Goal: Check status: Check status

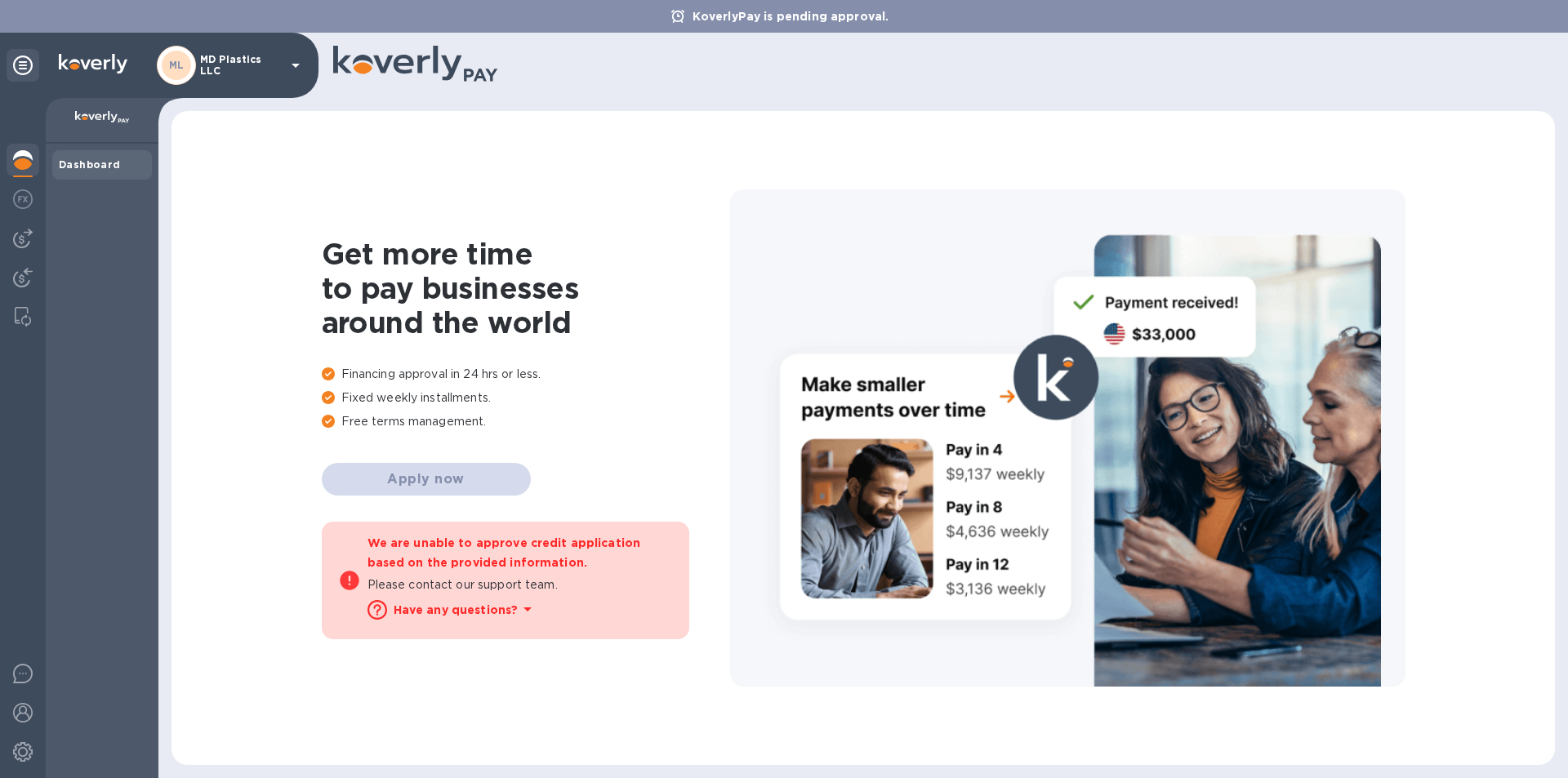
click at [296, 66] on icon at bounding box center [296, 66] width 9 height 4
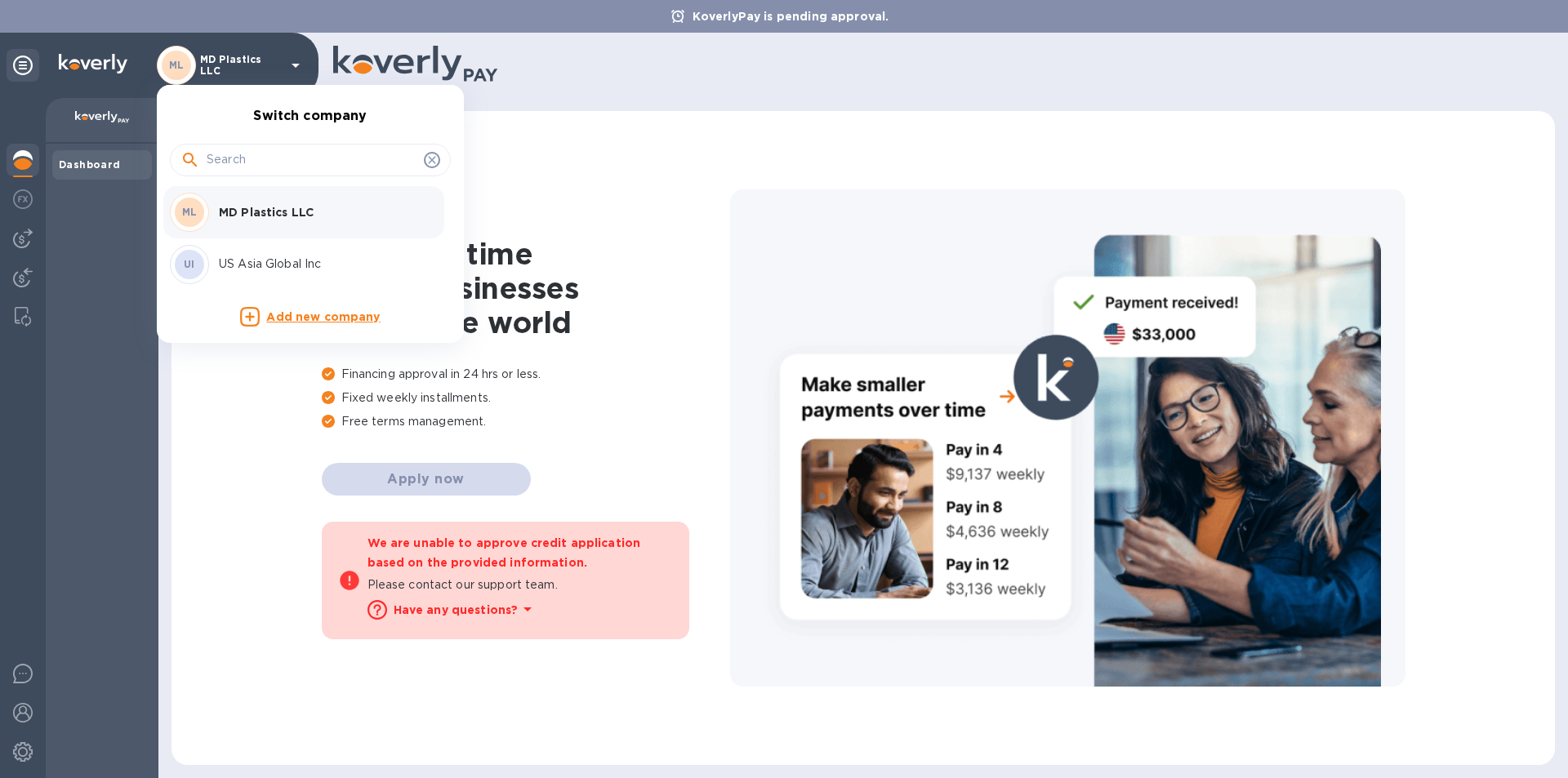
click at [253, 269] on p "US Asia Global Inc" at bounding box center [321, 264] width 206 height 17
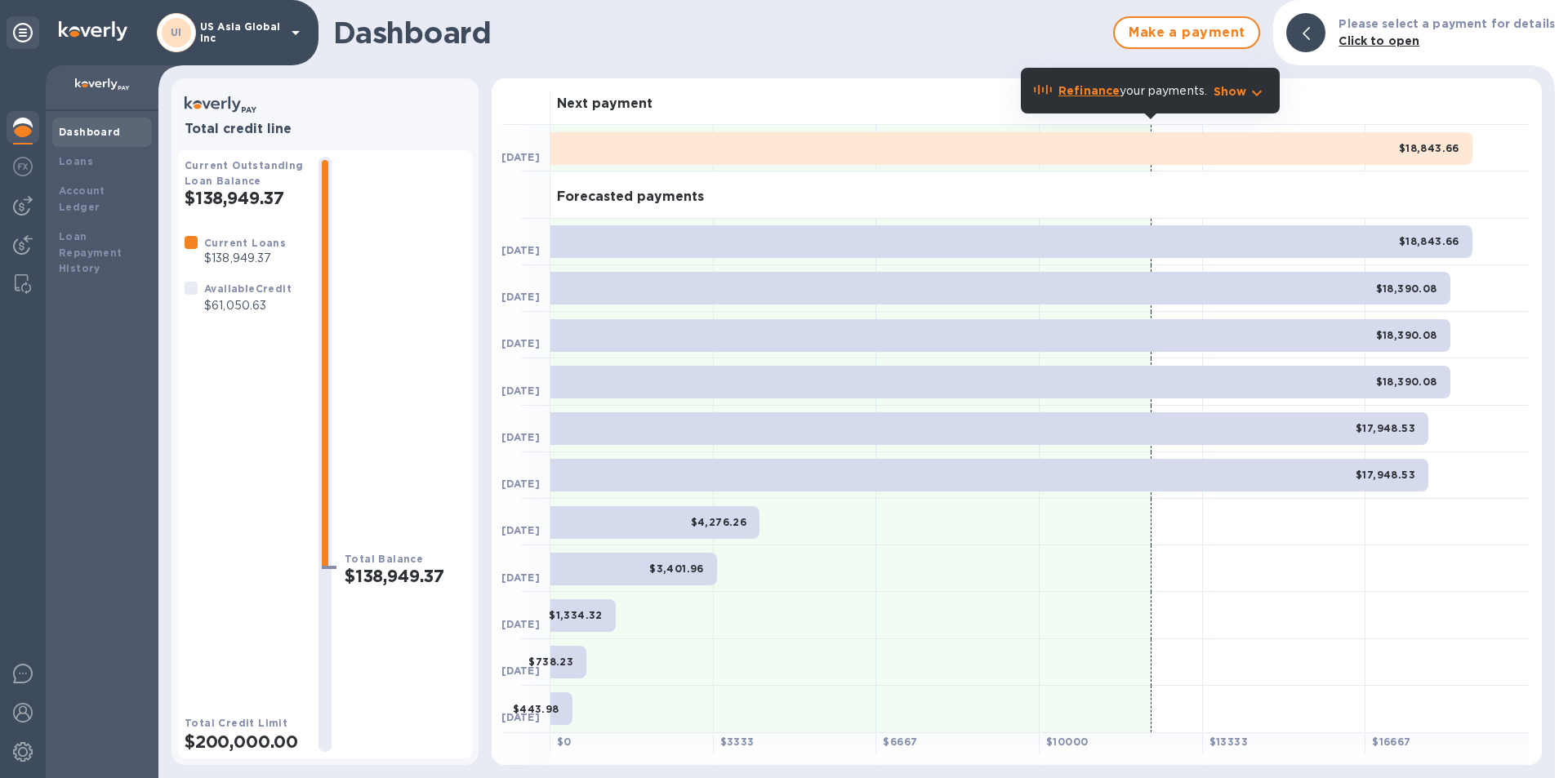
click at [21, 203] on img at bounding box center [23, 205] width 20 height 20
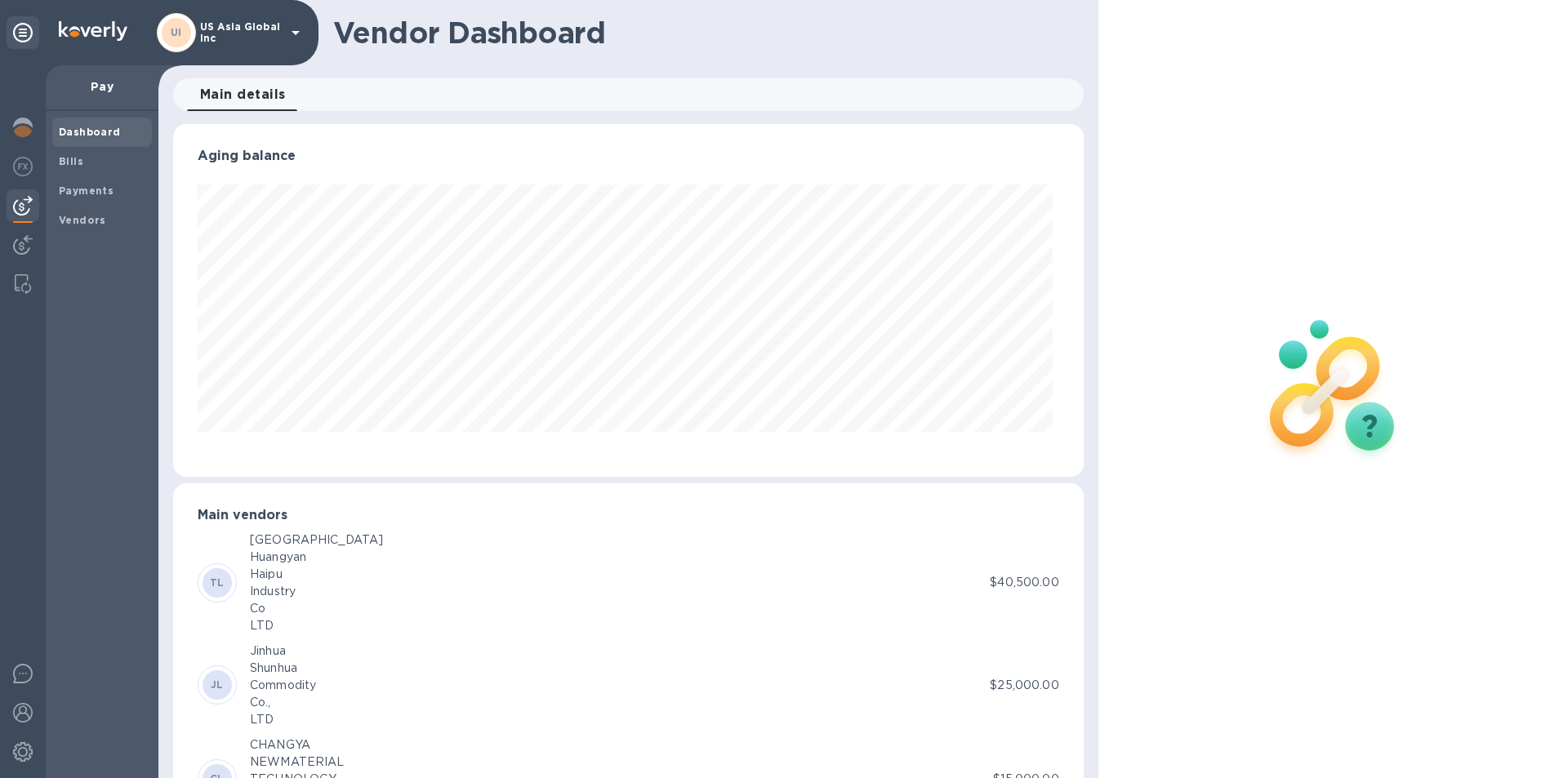
scroll to position [353, 903]
click at [64, 185] on b "Payments" at bounding box center [86, 191] width 54 height 12
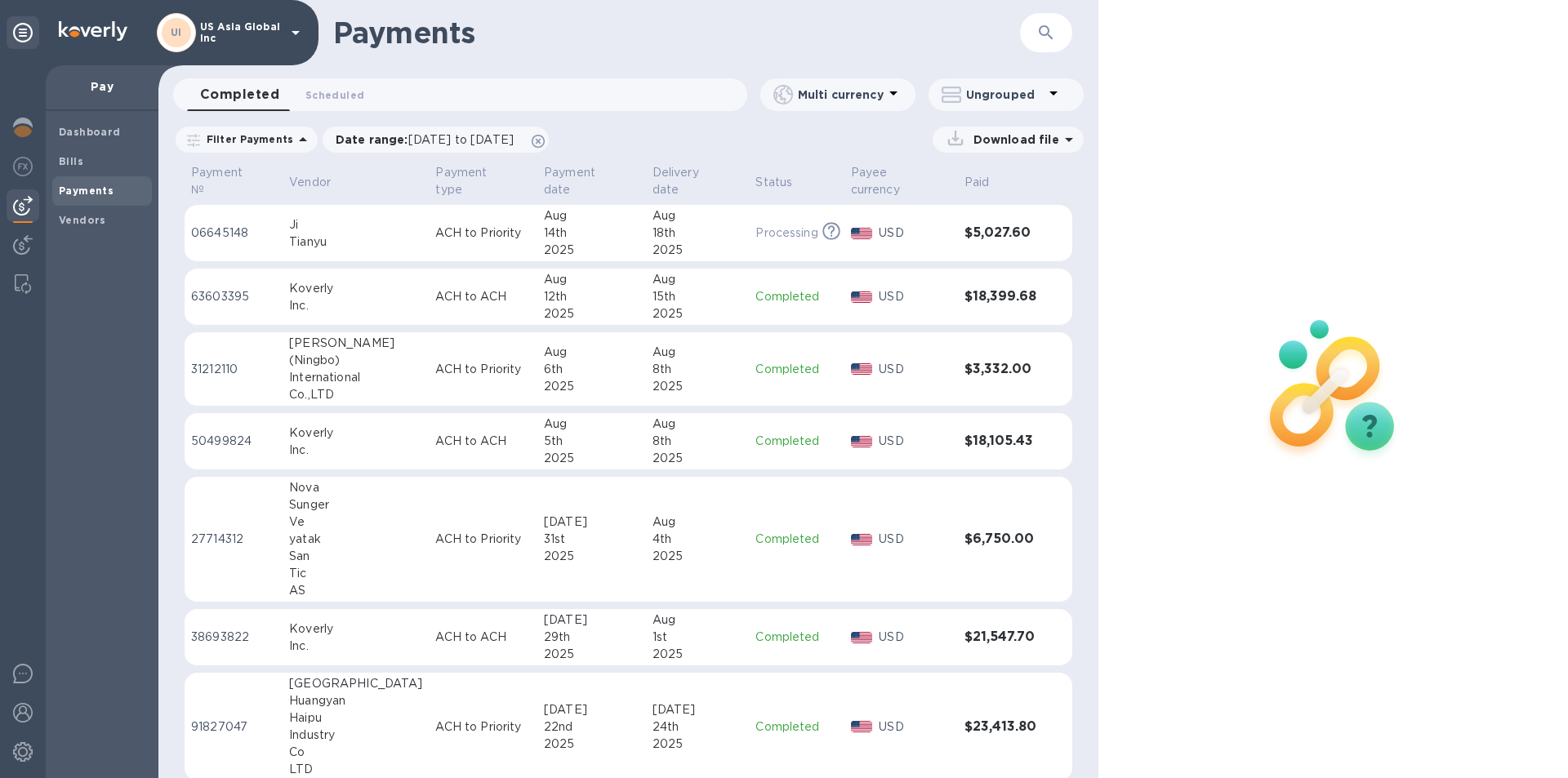
click at [217, 224] on p "06645148" at bounding box center [233, 233] width 85 height 17
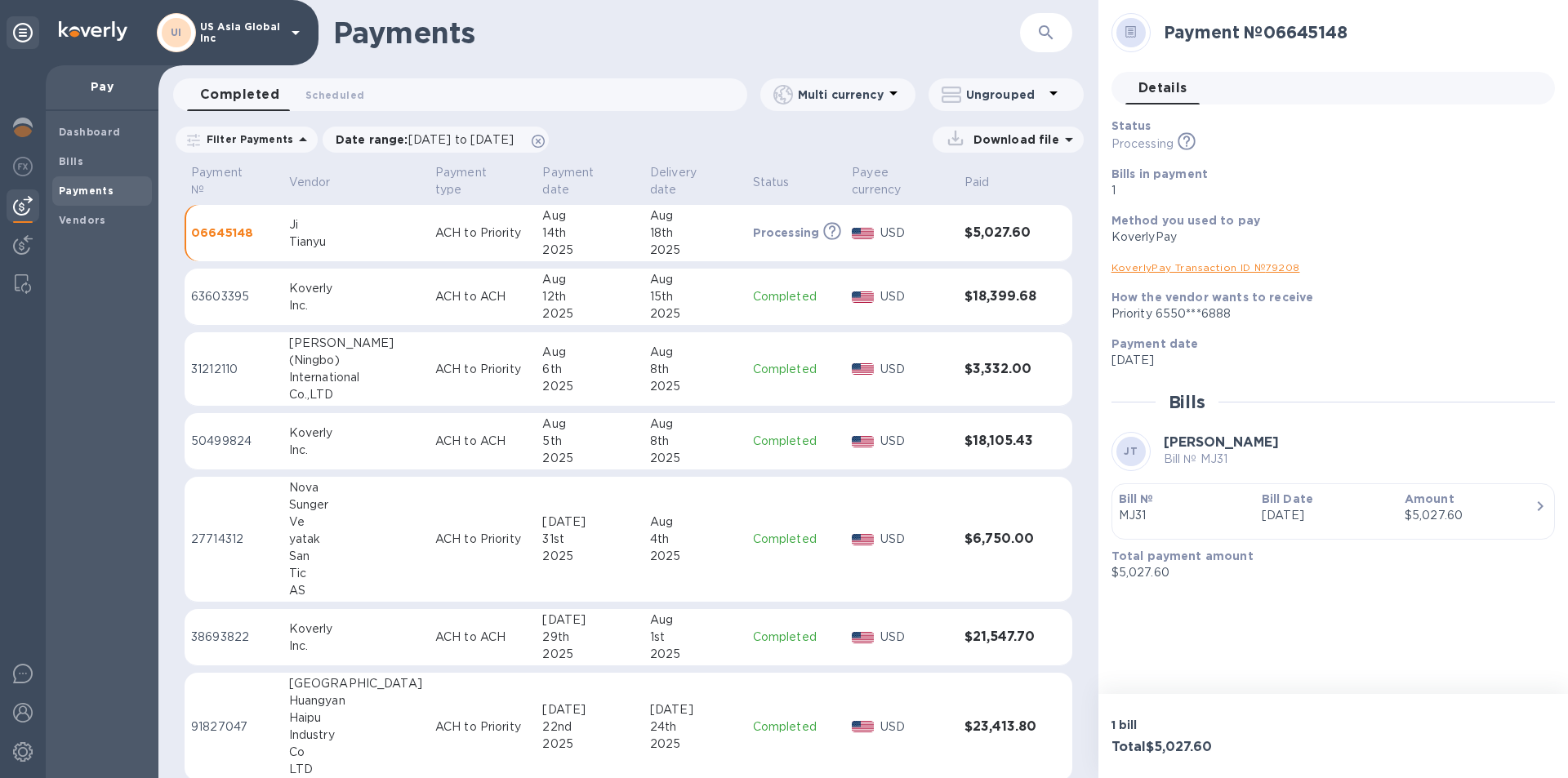
click at [24, 673] on img at bounding box center [23, 673] width 20 height 20
